Goal: Check status: Check status

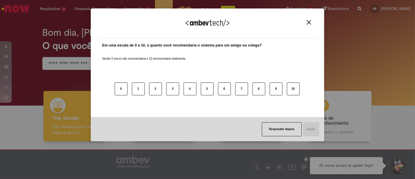
click at [309, 20] on img "Close" at bounding box center [309, 22] width 4 height 4
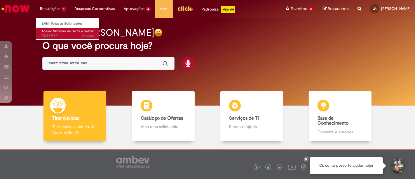
click at [63, 35] on span "11d atrás 11 dias atrás R13549777" at bounding box center [68, 35] width 53 height 5
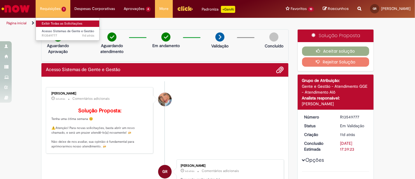
click at [62, 23] on link "Exibir Todas as Solicitações" at bounding box center [68, 23] width 64 height 6
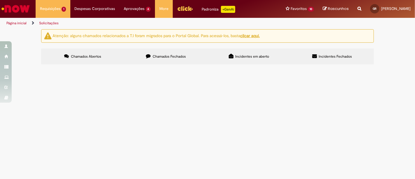
click at [174, 57] on span "Chamados Fechados" at bounding box center [169, 56] width 33 height 5
click at [0, 0] on span "Acesso Sistemas de Gente e Gestão" at bounding box center [0, 0] width 0 height 0
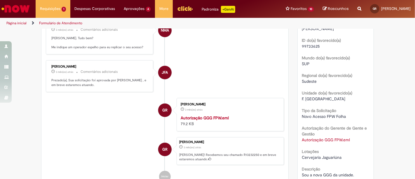
scroll to position [186, 0]
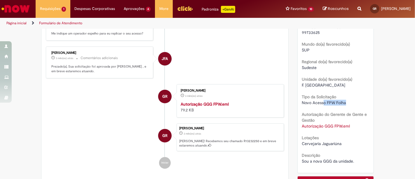
drag, startPoint x: 322, startPoint y: 104, endPoint x: 351, endPoint y: 105, distance: 28.6
click at [351, 105] on div "Novo Acesso FPW Folha" at bounding box center [335, 103] width 67 height 6
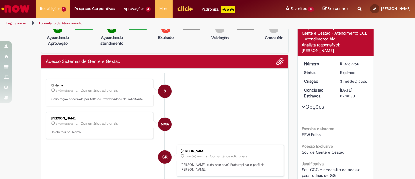
scroll to position [0, 0]
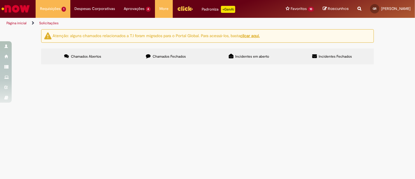
click at [163, 53] on label "Chamados Fechados" at bounding box center [165, 56] width 83 height 16
click at [0, 0] on span "Acesso Sistemas de Gente e Gestão" at bounding box center [0, 0] width 0 height 0
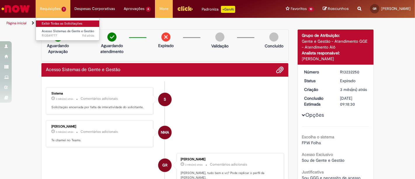
click at [59, 21] on link "Exibir Todas as Solicitações" at bounding box center [68, 23] width 64 height 6
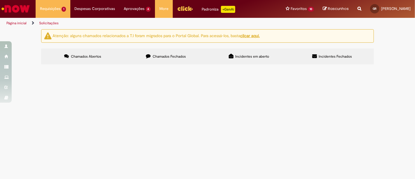
click at [0, 0] on th "Oferta" at bounding box center [0, 0] width 0 height 0
click at [163, 61] on label "Chamados Fechados" at bounding box center [165, 56] width 83 height 16
click at [0, 0] on span "Solicitação e Recuperação de Acessos" at bounding box center [0, 0] width 0 height 0
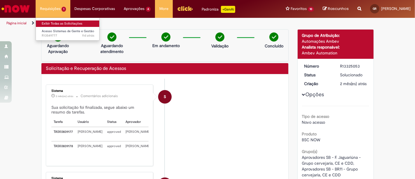
click at [66, 24] on link "Exibir Todas as Solicitações" at bounding box center [68, 23] width 64 height 6
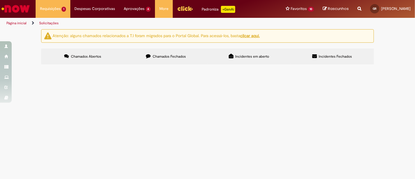
click at [261, 52] on label "Incidentes em aberto" at bounding box center [249, 56] width 83 height 16
click at [350, 62] on label "Incidentes Fechados" at bounding box center [332, 56] width 83 height 16
click at [162, 55] on span "Chamados Fechados" at bounding box center [169, 56] width 33 height 5
click at [77, 54] on span "Chamados Abertos" at bounding box center [86, 56] width 30 height 5
click at [0, 0] on span "Acesso Sistemas de Gente e Gestão" at bounding box center [0, 0] width 0 height 0
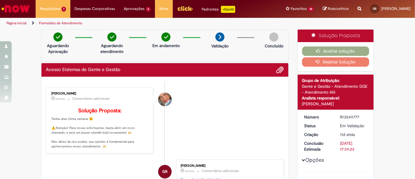
click at [18, 23] on link "Página inicial" at bounding box center [16, 23] width 20 height 5
